Goal: Communication & Community: Answer question/provide support

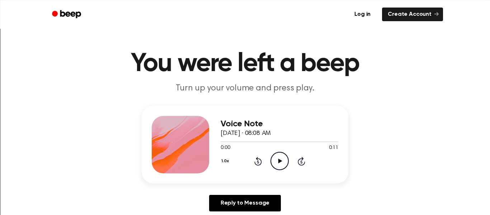
click at [281, 170] on circle at bounding box center [280, 161] width 18 height 18
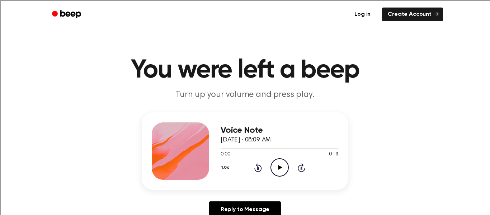
click at [282, 164] on icon "Play Audio" at bounding box center [279, 167] width 18 height 18
click at [283, 168] on icon "Play Audio" at bounding box center [279, 167] width 18 height 18
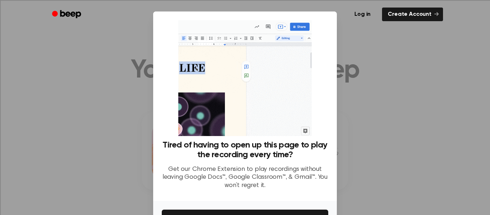
click at [341, 102] on div at bounding box center [245, 107] width 490 height 215
click at [379, 112] on div at bounding box center [245, 107] width 490 height 215
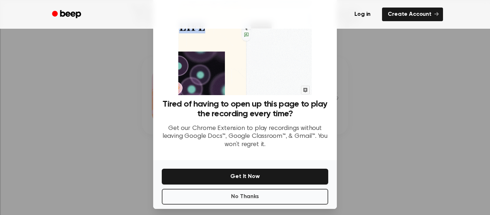
scroll to position [43, 0]
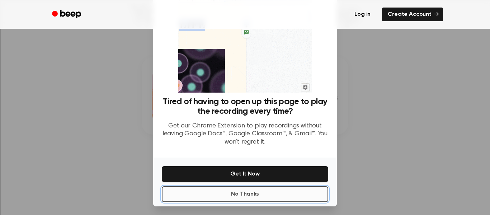
click at [296, 188] on button "No Thanks" at bounding box center [245, 194] width 166 height 16
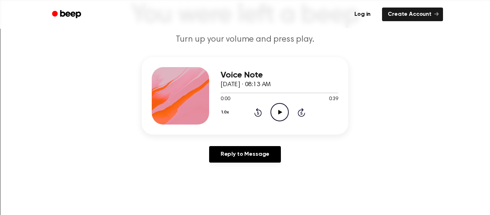
click at [281, 111] on icon "Play Audio" at bounding box center [279, 112] width 18 height 18
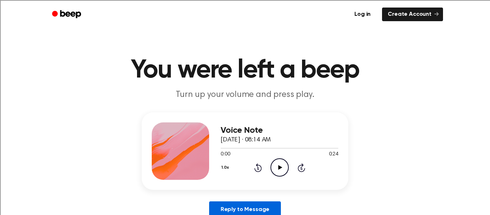
click at [263, 205] on link "Reply to Message" at bounding box center [245, 209] width 72 height 16
click at [274, 167] on icon "Play Audio" at bounding box center [279, 167] width 18 height 18
